Goal: Task Accomplishment & Management: Complete application form

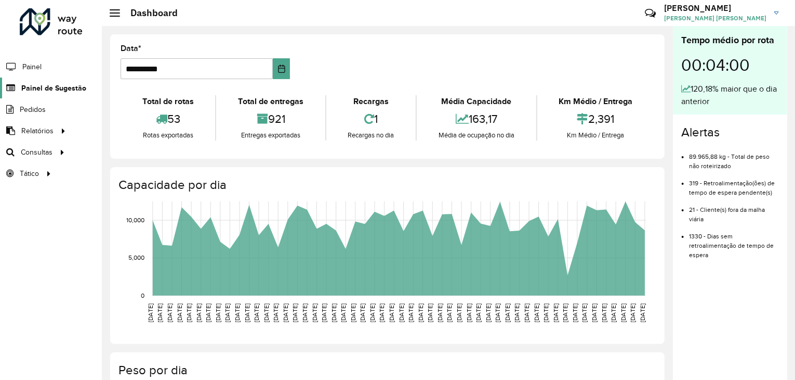
click at [52, 88] on span "Painel de Sugestão" at bounding box center [53, 88] width 65 height 11
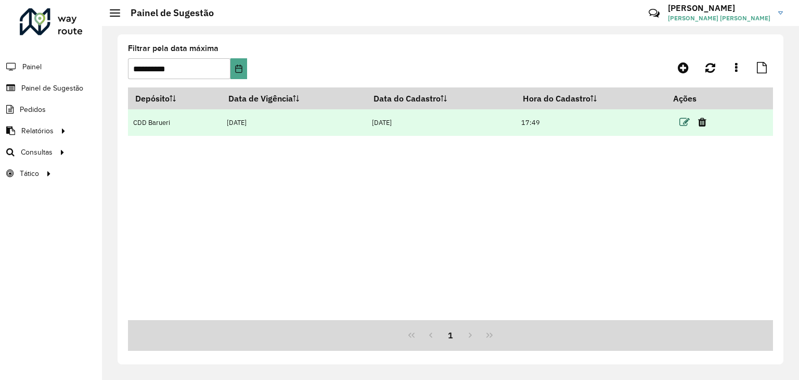
click at [686, 122] on icon at bounding box center [684, 122] width 10 height 10
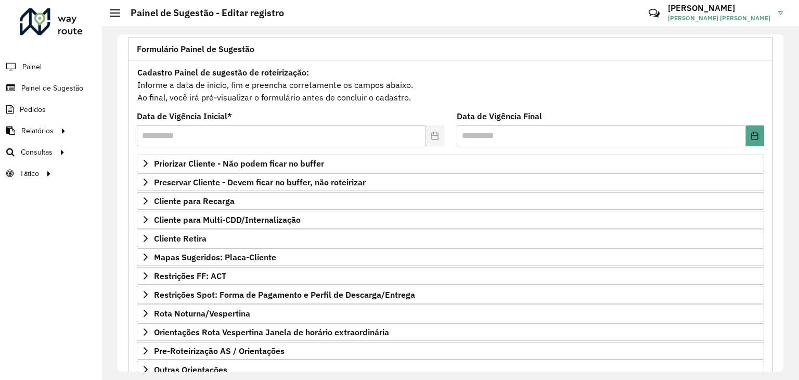
scroll to position [69, 0]
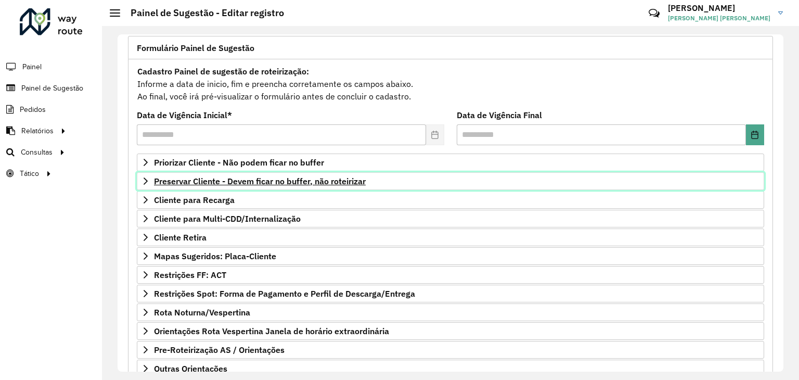
click at [349, 177] on span "Preservar Cliente - Devem ficar no buffer, não roteirizar" at bounding box center [260, 181] width 212 height 8
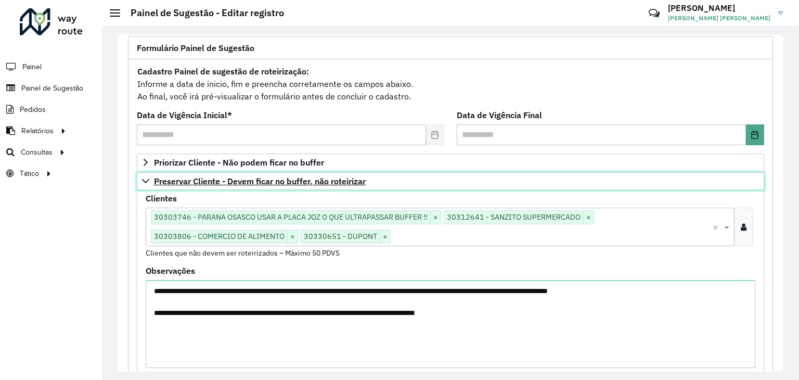
click at [323, 179] on span "Preservar Cliente - Devem ficar no buffer, não roteirizar" at bounding box center [260, 181] width 212 height 8
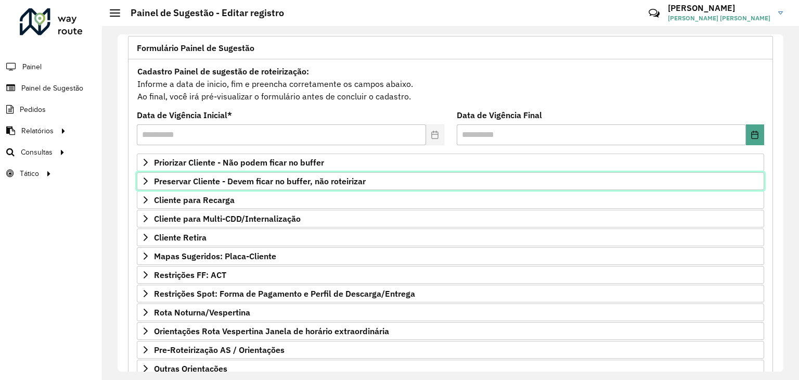
scroll to position [135, 0]
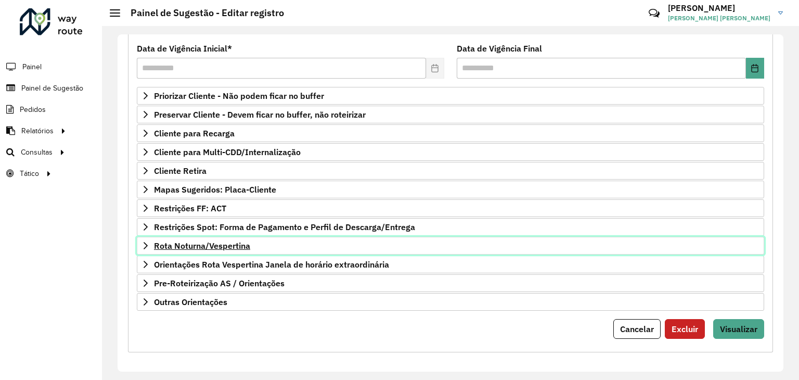
click at [225, 241] on span "Rota Noturna/Vespertina" at bounding box center [202, 245] width 96 height 8
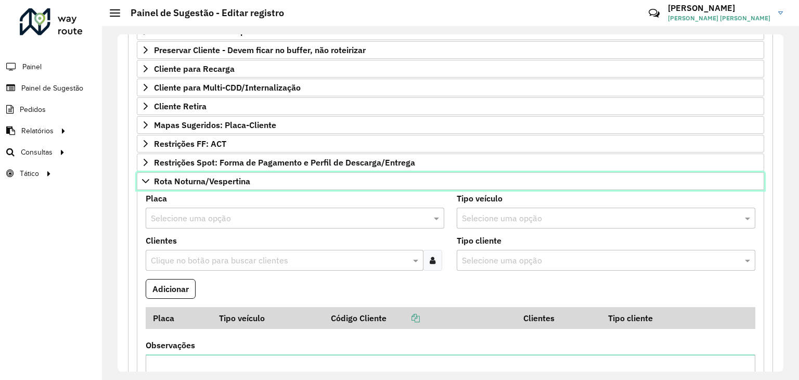
scroll to position [200, 0]
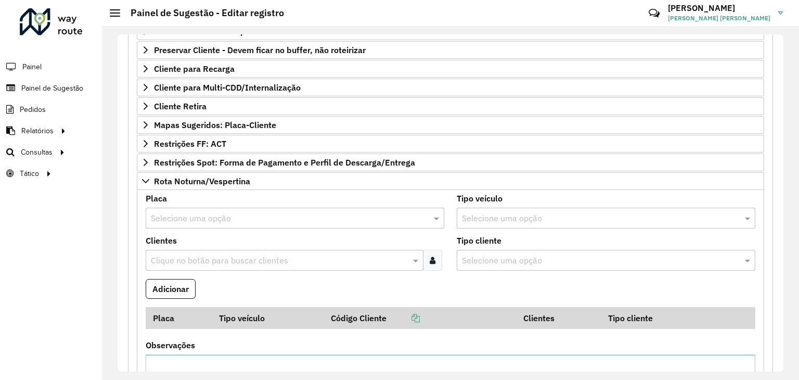
click at [234, 271] on formly-field "Clientes Clique no botão para buscar clientes" at bounding box center [294, 258] width 311 height 42
click at [245, 262] on input "text" at bounding box center [279, 260] width 262 height 12
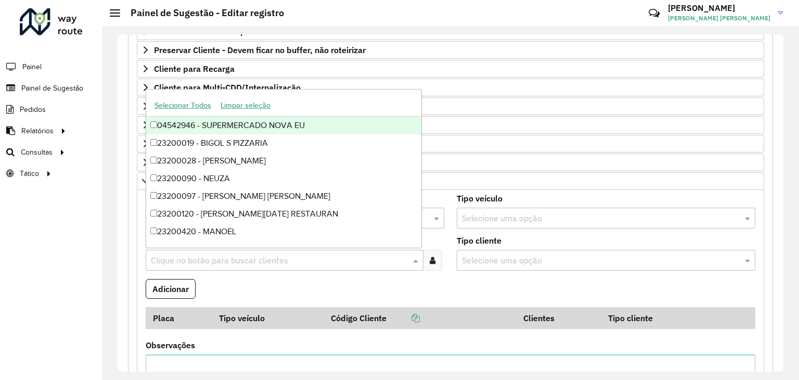
paste input "*****"
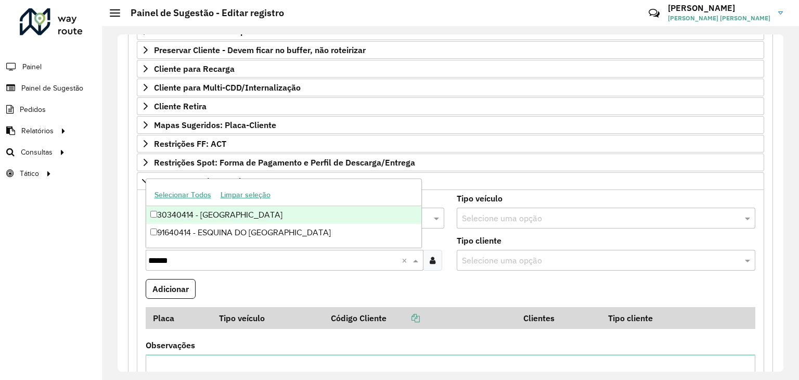
type input "*****"
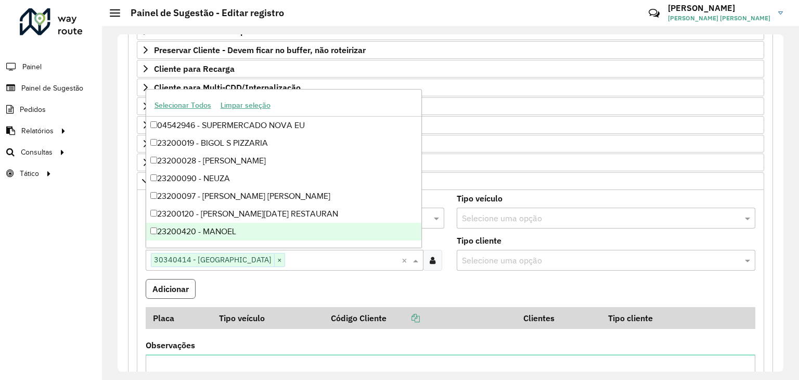
click at [161, 293] on button "Adicionar" at bounding box center [171, 289] width 50 height 20
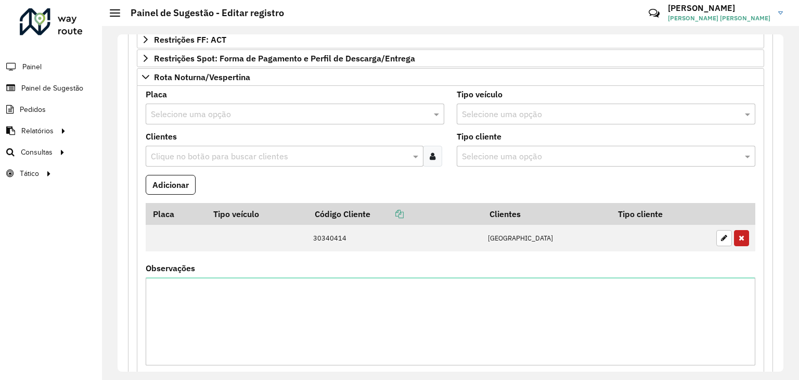
scroll to position [428, 0]
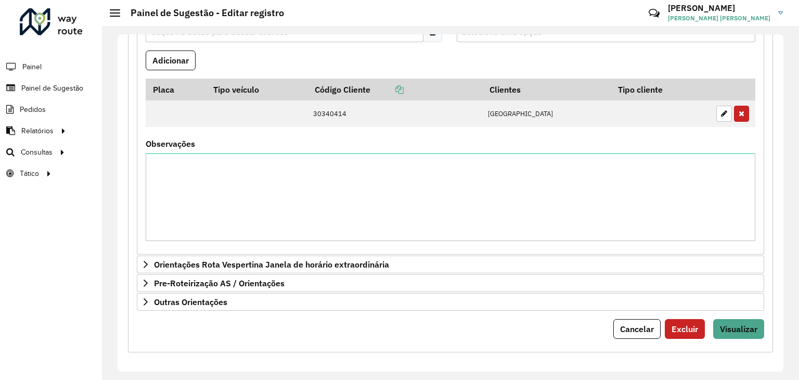
click at [732, 311] on form "**********" at bounding box center [450, 22] width 627 height 634
click at [732, 323] on span "Visualizar" at bounding box center [738, 328] width 37 height 10
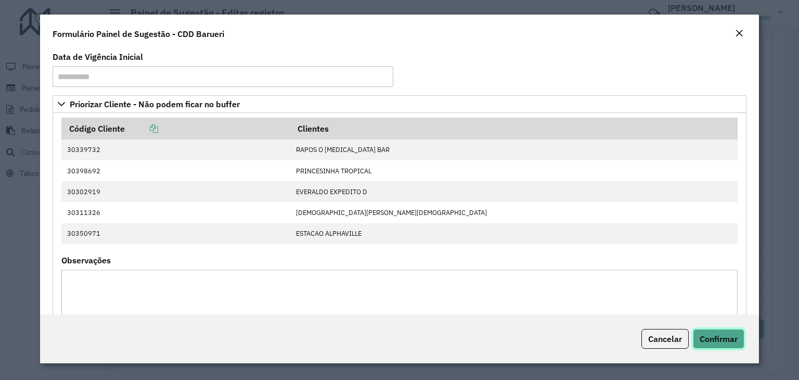
click at [739, 335] on button "Confirmar" at bounding box center [718, 339] width 51 height 20
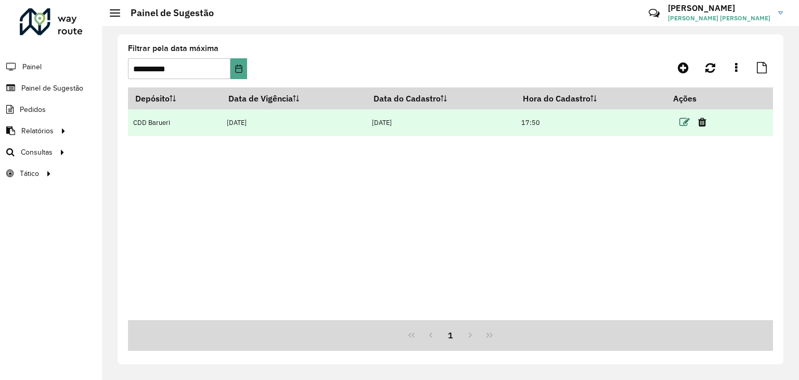
click at [683, 123] on icon at bounding box center [684, 122] width 10 height 10
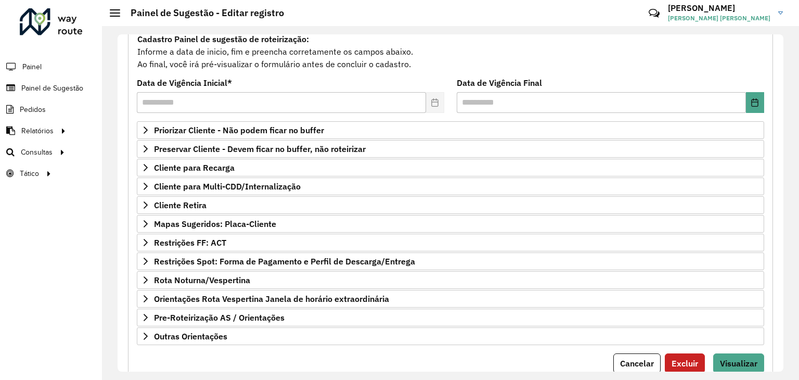
scroll to position [102, 0]
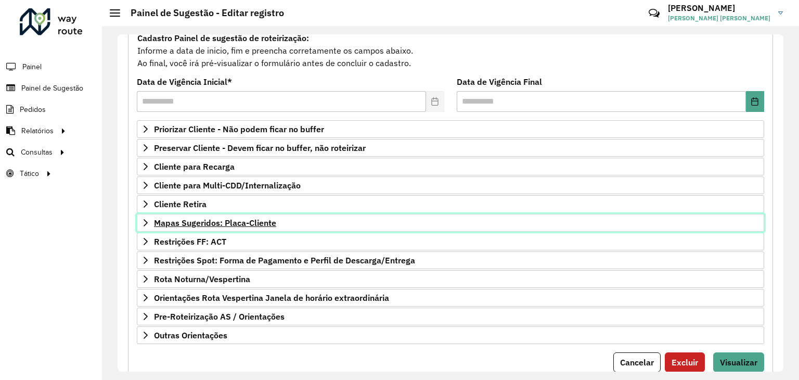
click at [301, 223] on link "Mapas Sugeridos: Placa-Cliente" at bounding box center [450, 223] width 627 height 18
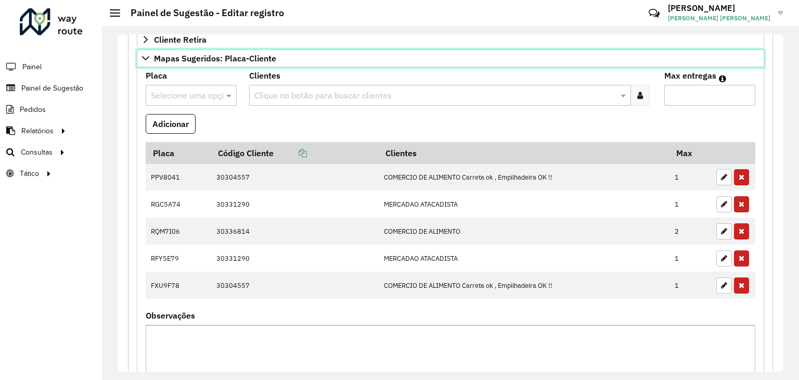
scroll to position [493, 0]
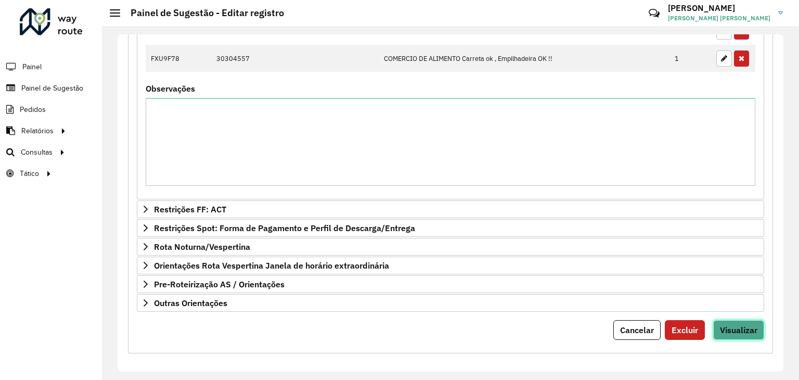
click at [729, 331] on button "Visualizar" at bounding box center [738, 330] width 51 height 20
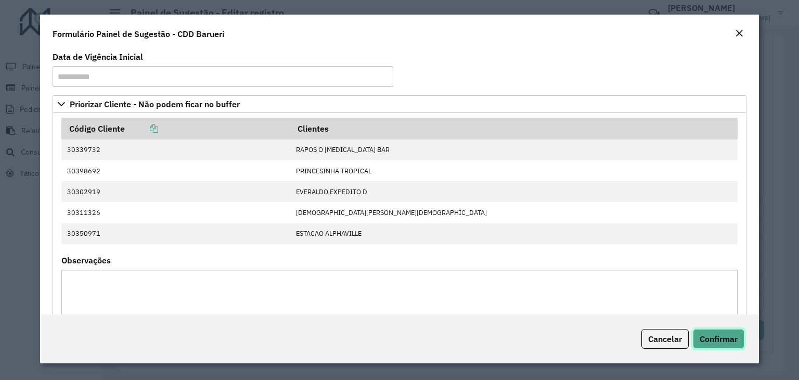
click at [713, 329] on button "Confirmar" at bounding box center [718, 339] width 51 height 20
